Goal: Task Accomplishment & Management: Manage account settings

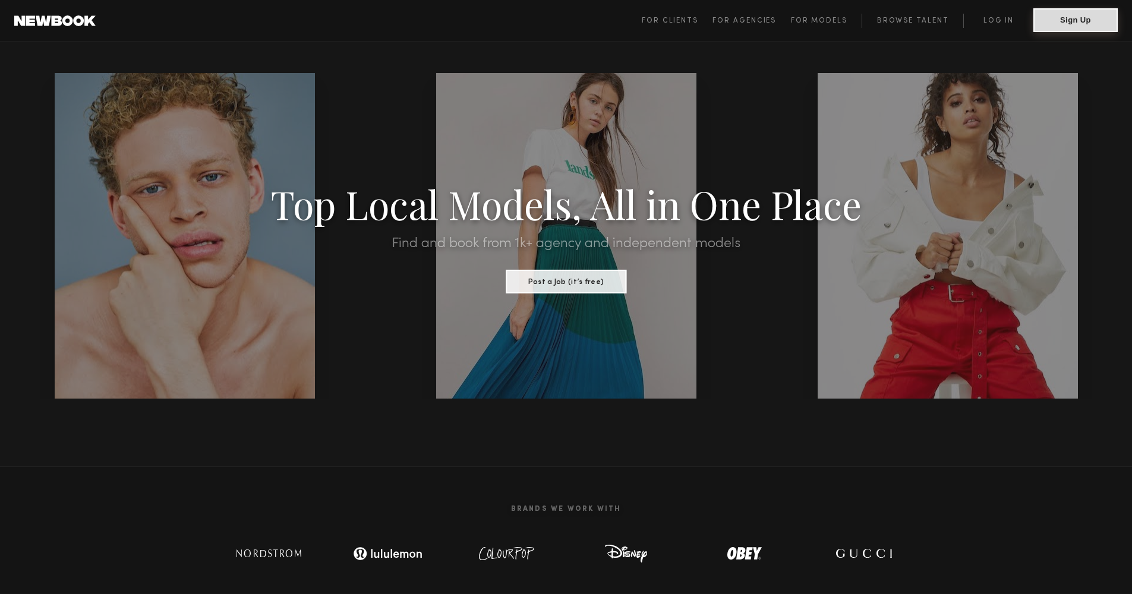
click at [1066, 23] on button "Sign Up" at bounding box center [1076, 20] width 84 height 24
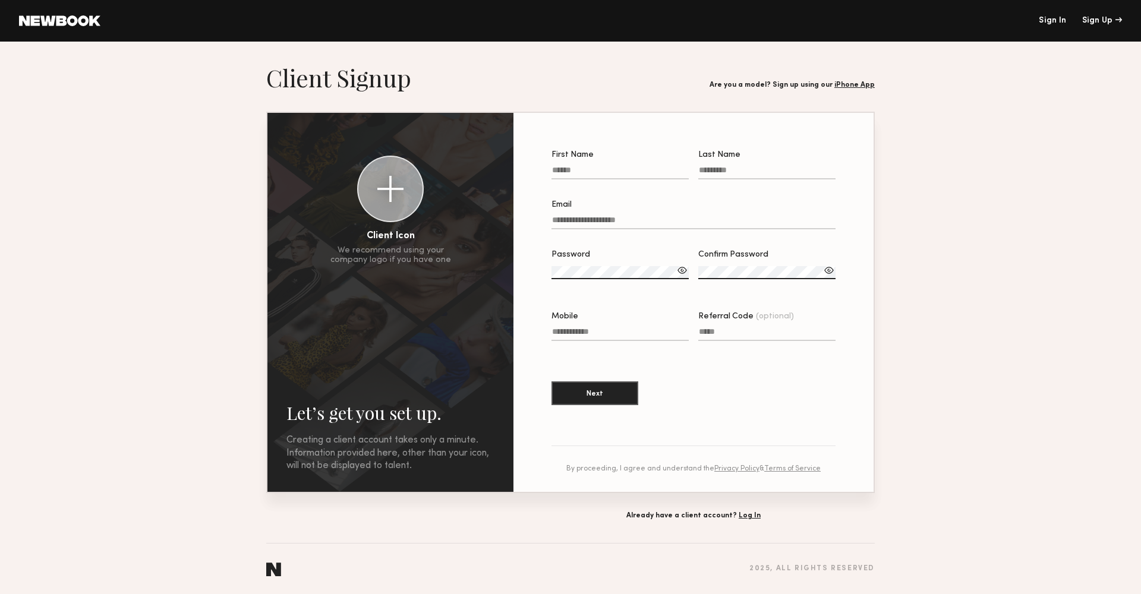
click at [1045, 17] on link "Sign In" at bounding box center [1052, 21] width 27 height 8
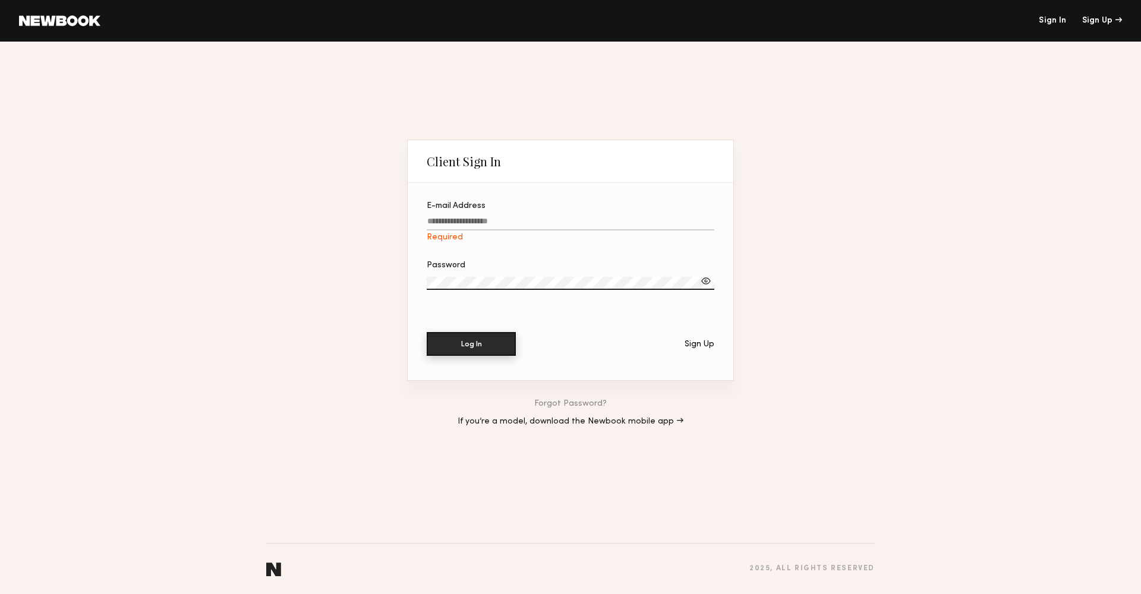
click at [480, 346] on button "Log In" at bounding box center [471, 344] width 89 height 24
click at [487, 228] on input "E-mail Address Required" at bounding box center [571, 224] width 288 height 14
type input "**********"
click at [492, 338] on button "Log In" at bounding box center [471, 344] width 89 height 24
click at [425, 280] on section "**********" at bounding box center [571, 281] width 326 height 197
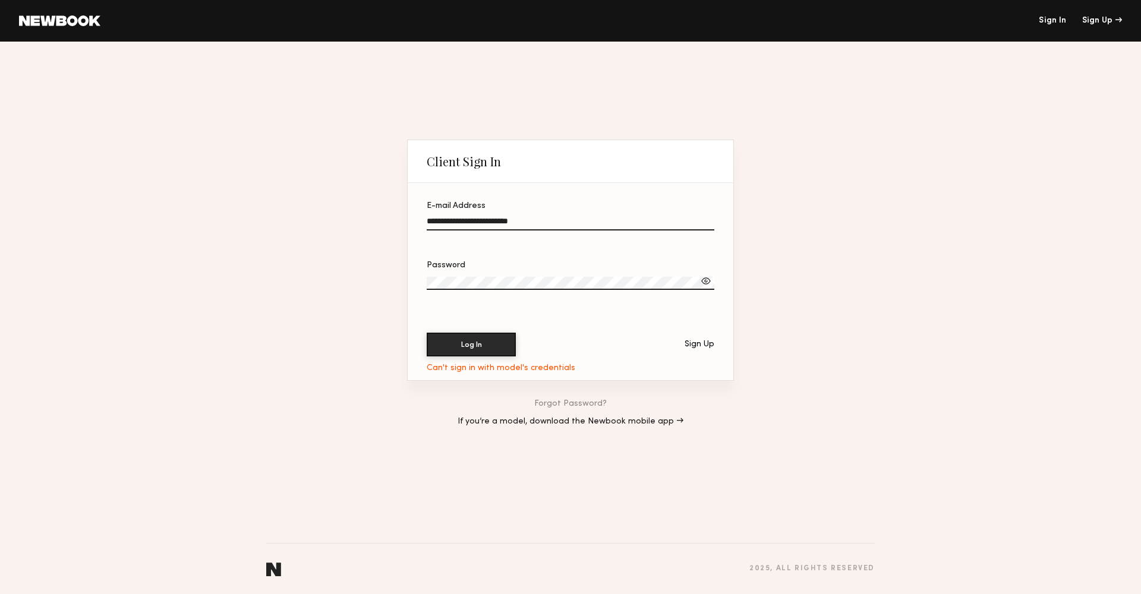
click at [471, 345] on button "Log In" at bounding box center [471, 345] width 89 height 24
click at [484, 345] on button "Log In" at bounding box center [471, 344] width 89 height 24
click at [706, 282] on div at bounding box center [706, 281] width 12 height 12
click at [496, 334] on button "Log In" at bounding box center [471, 344] width 89 height 24
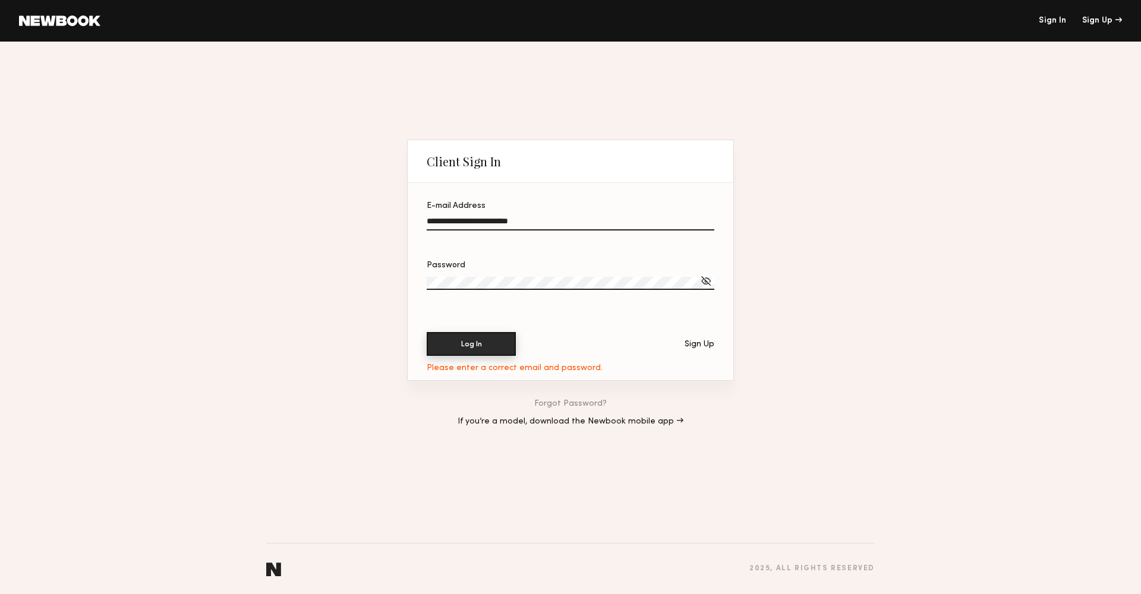
click at [464, 342] on button "Log In" at bounding box center [471, 344] width 89 height 24
click at [527, 371] on div "Can't sign in with model's credentials" at bounding box center [501, 369] width 149 height 10
click at [703, 283] on div at bounding box center [706, 281] width 12 height 12
click at [465, 348] on button "Log In" at bounding box center [471, 344] width 89 height 24
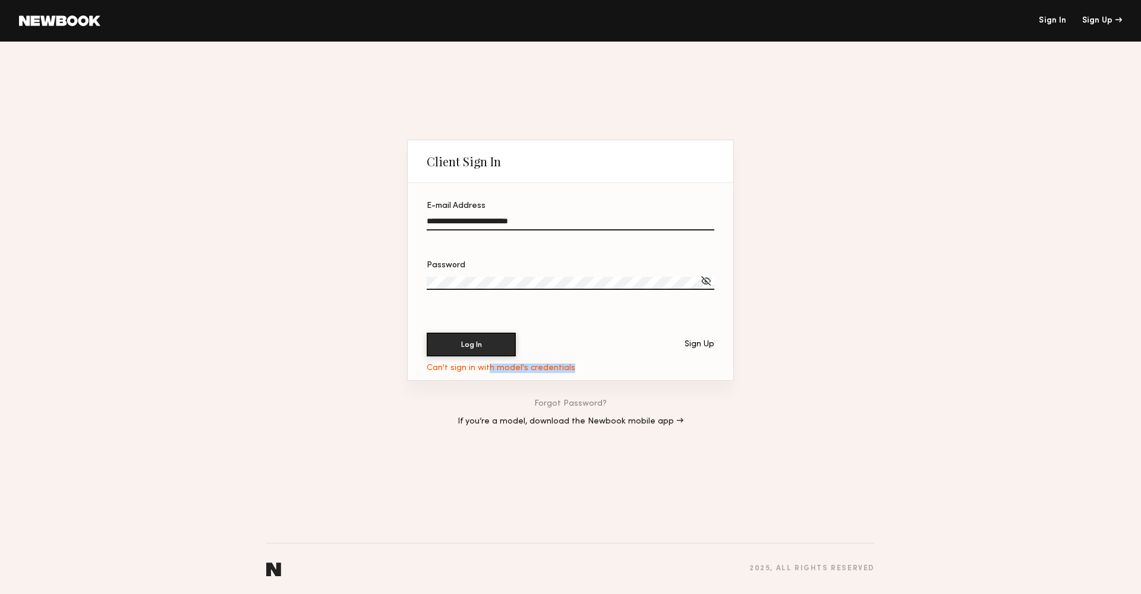
drag, startPoint x: 436, startPoint y: 372, endPoint x: 487, endPoint y: 371, distance: 51.7
click at [487, 371] on div "Can't sign in with model's credentials" at bounding box center [501, 369] width 149 height 10
click at [488, 371] on div "Can't sign in with model's credentials" at bounding box center [501, 369] width 149 height 10
click at [552, 223] on input "**********" at bounding box center [571, 224] width 288 height 14
click at [708, 225] on input "**********" at bounding box center [571, 224] width 288 height 14
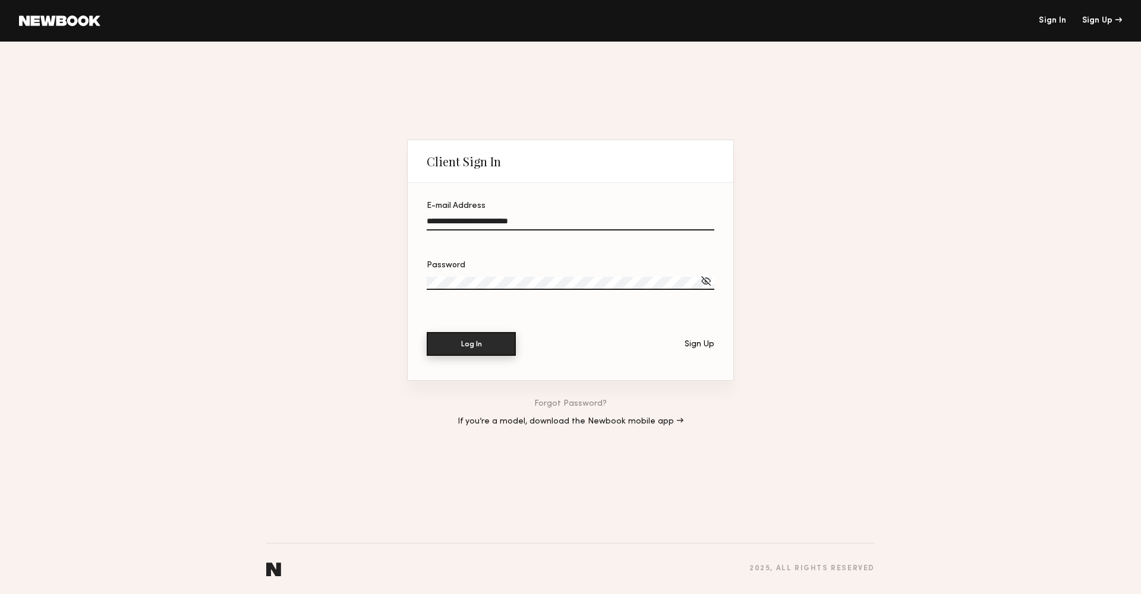
click at [470, 334] on button "Log In" at bounding box center [471, 344] width 89 height 24
